Goal: Task Accomplishment & Management: Manage account settings

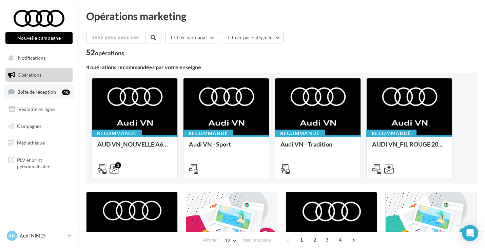
click at [64, 98] on link "Boîte de réception 48" at bounding box center [39, 91] width 70 height 15
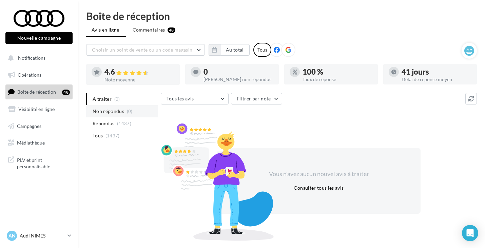
click at [107, 105] on li "Non répondus (0)" at bounding box center [122, 111] width 72 height 12
click at [58, 236] on p "Audi NIMES" at bounding box center [42, 235] width 45 height 7
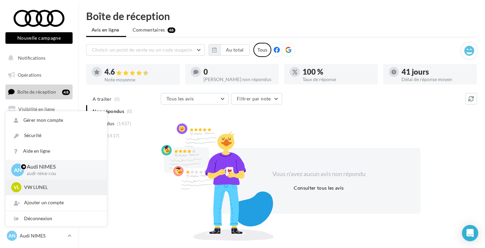
click at [48, 190] on p "VW LUNEL" at bounding box center [61, 187] width 75 height 7
